Goal: Task Accomplishment & Management: Use online tool/utility

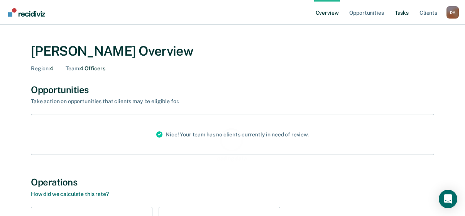
click at [400, 15] on link "Tasks" at bounding box center [401, 12] width 17 height 25
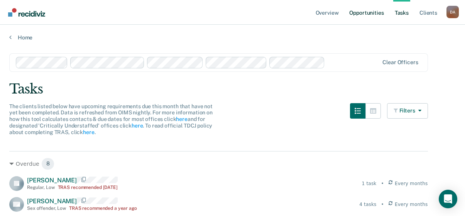
click at [360, 12] on link "Opportunities" at bounding box center [366, 12] width 37 height 25
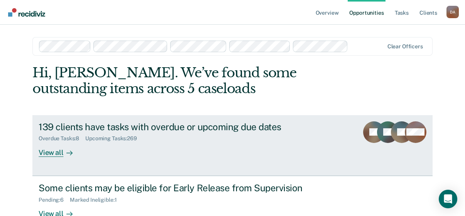
scroll to position [39, 0]
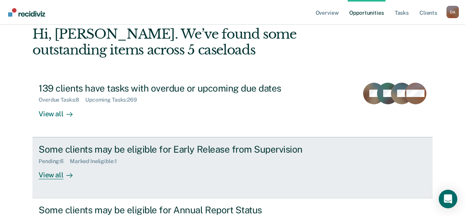
click at [45, 177] on div "View all" at bounding box center [60, 171] width 43 height 15
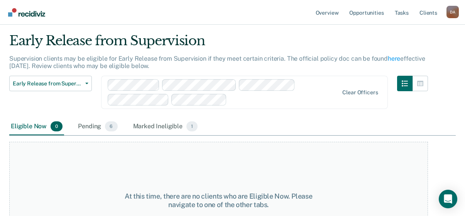
click at [147, 109] on div "Clear officers" at bounding box center [244, 92] width 287 height 33
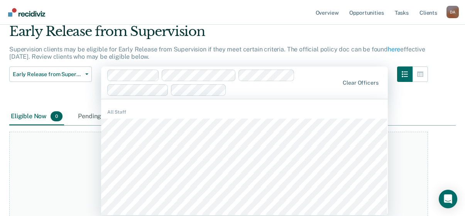
scroll to position [39, 0]
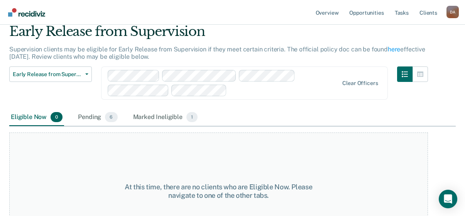
click at [88, 153] on div "At this time, there are no clients who are Eligible Now. Please navigate to one…" at bounding box center [218, 191] width 419 height 118
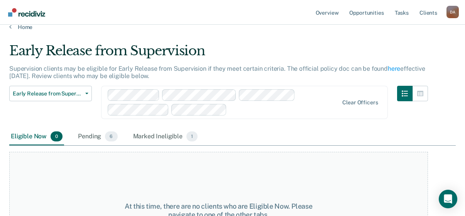
scroll to position [0, 0]
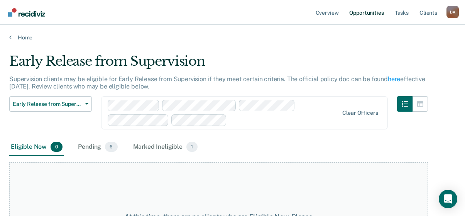
click at [358, 15] on link "Opportunities" at bounding box center [366, 12] width 37 height 25
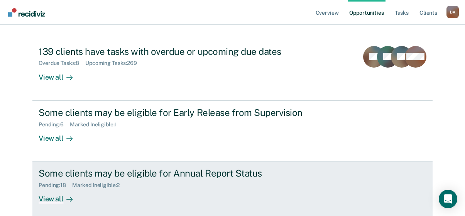
scroll to position [77, 0]
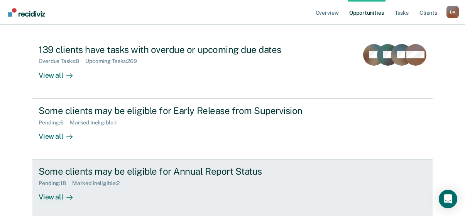
click at [51, 200] on div "View all" at bounding box center [60, 193] width 43 height 15
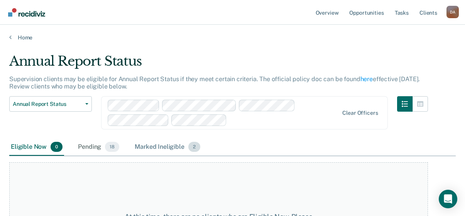
click at [157, 147] on div "Marked Ineligible 2" at bounding box center [167, 146] width 69 height 17
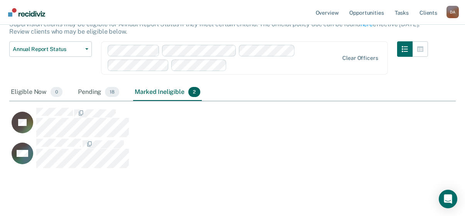
scroll to position [64, 0]
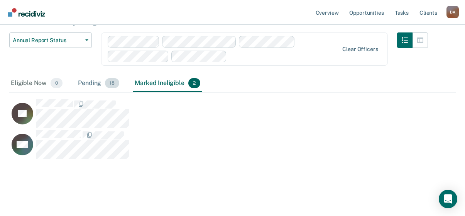
click at [91, 84] on div "Pending 18" at bounding box center [98, 83] width 44 height 17
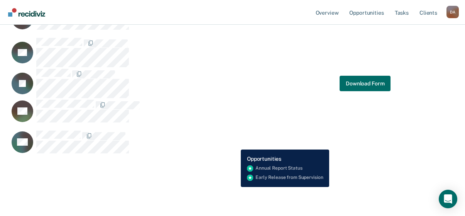
scroll to position [557, 0]
